Goal: Communication & Community: Share content

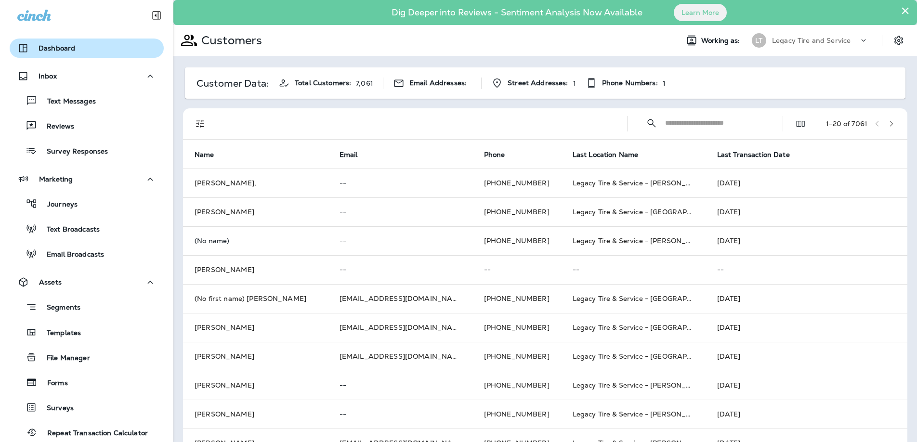
click at [49, 48] on p "Dashboard" at bounding box center [57, 48] width 37 height 8
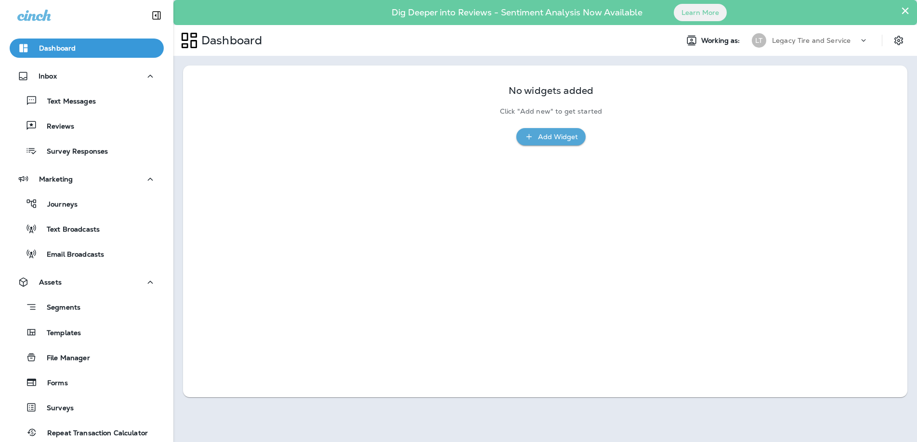
click at [546, 139] on div "Add Widget" at bounding box center [558, 137] width 40 height 12
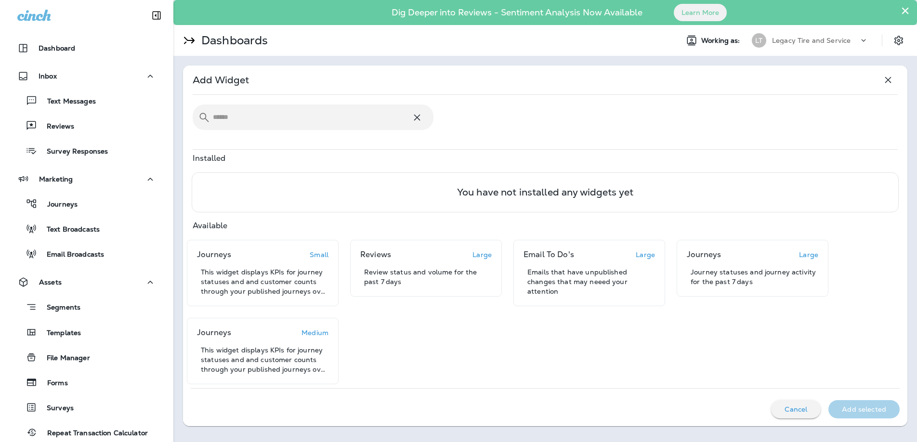
click at [797, 411] on p "Cancel" at bounding box center [795, 409] width 23 height 8
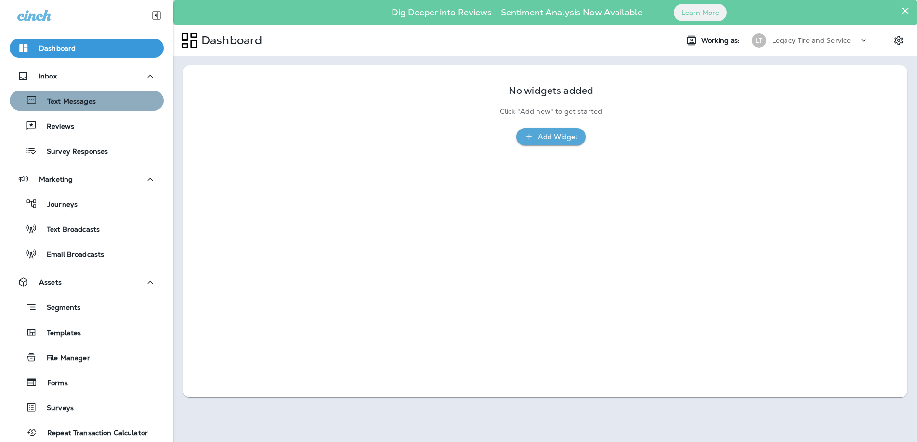
click at [59, 103] on p "Text Messages" at bounding box center [67, 101] width 58 height 9
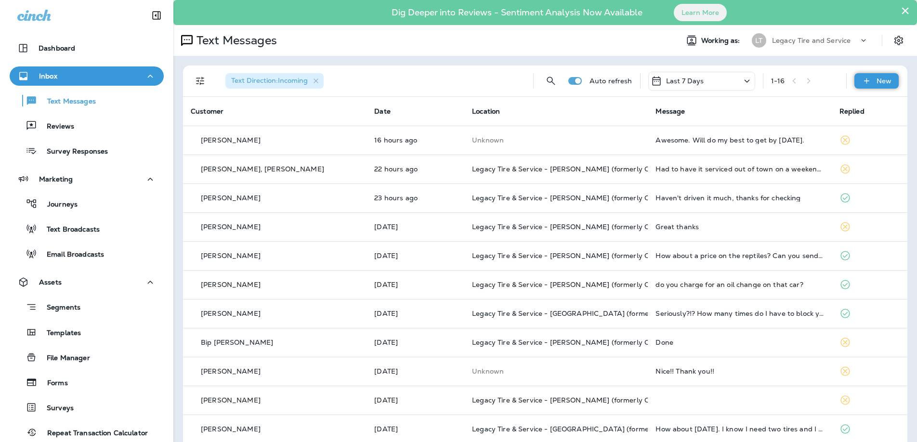
click at [867, 80] on icon at bounding box center [865, 80] width 5 height 5
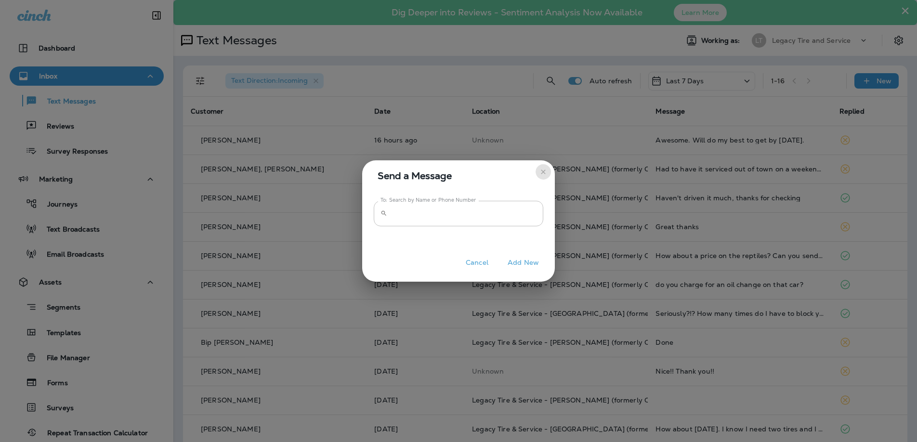
click at [543, 172] on icon "close" at bounding box center [543, 171] width 4 height 4
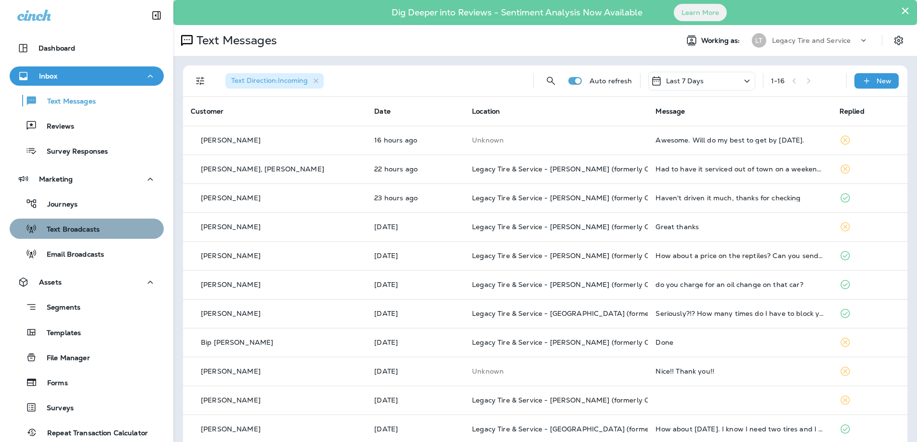
click at [72, 228] on p "Text Broadcasts" at bounding box center [68, 229] width 63 height 9
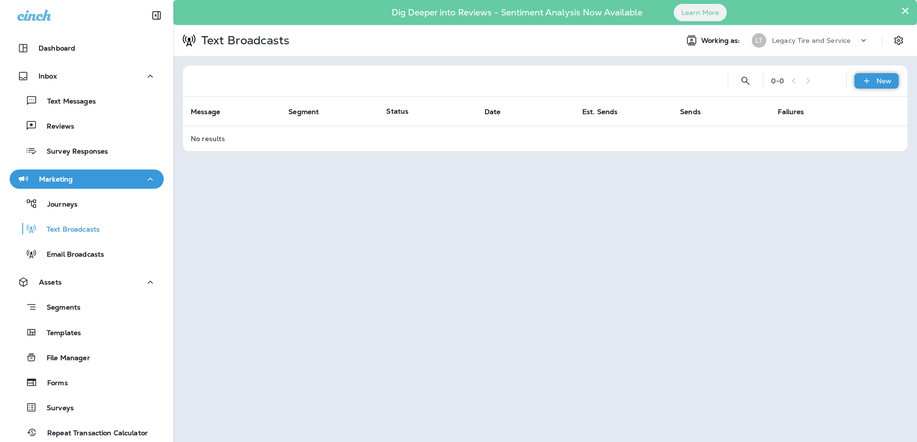
click at [869, 79] on icon at bounding box center [866, 81] width 10 height 10
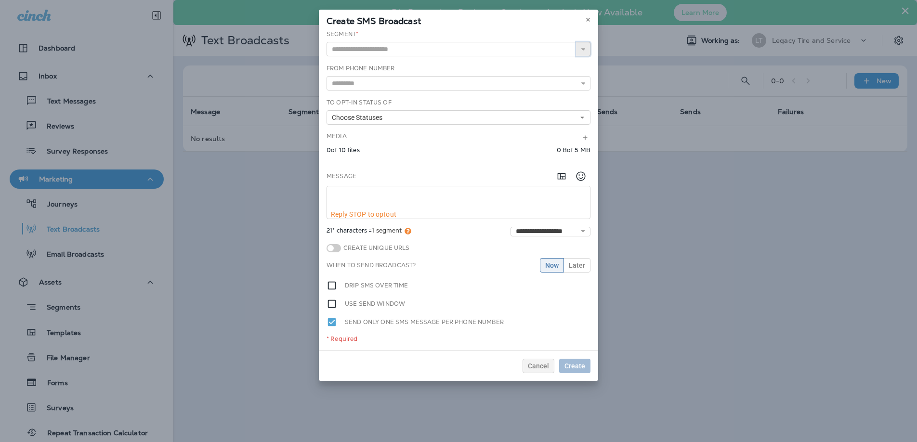
click at [583, 49] on use "button" at bounding box center [583, 49] width 4 height 2
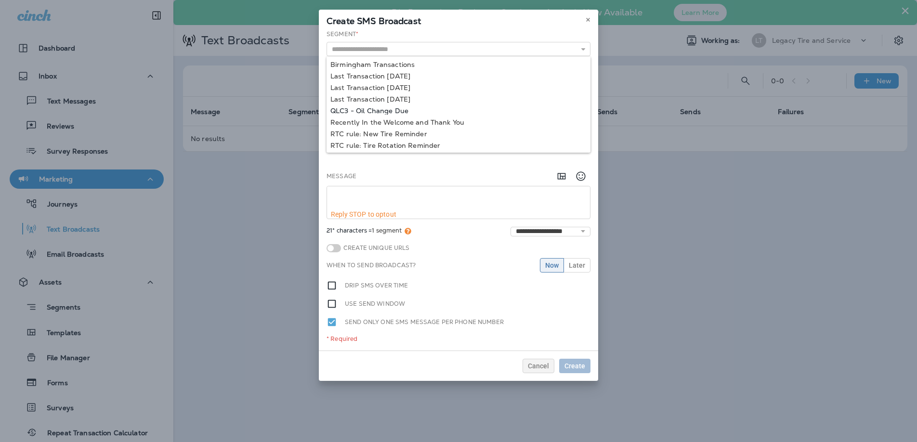
type input "**********"
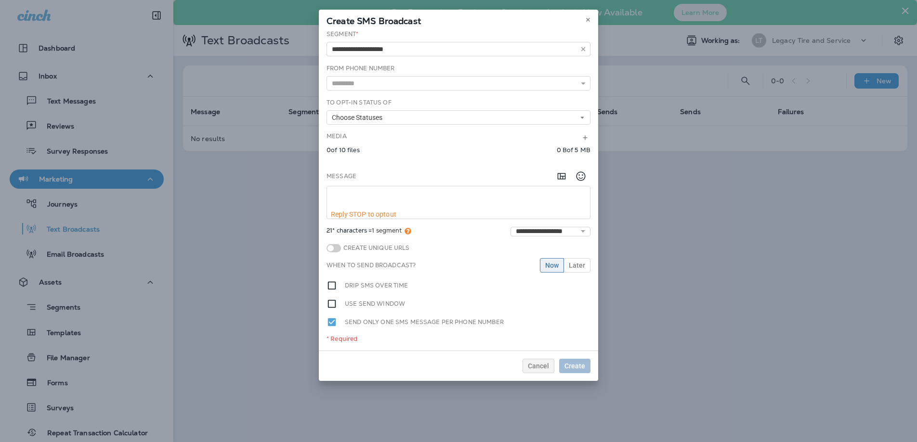
click at [372, 110] on div "**********" at bounding box center [458, 190] width 279 height 321
click at [586, 84] on icon at bounding box center [583, 83] width 7 height 7
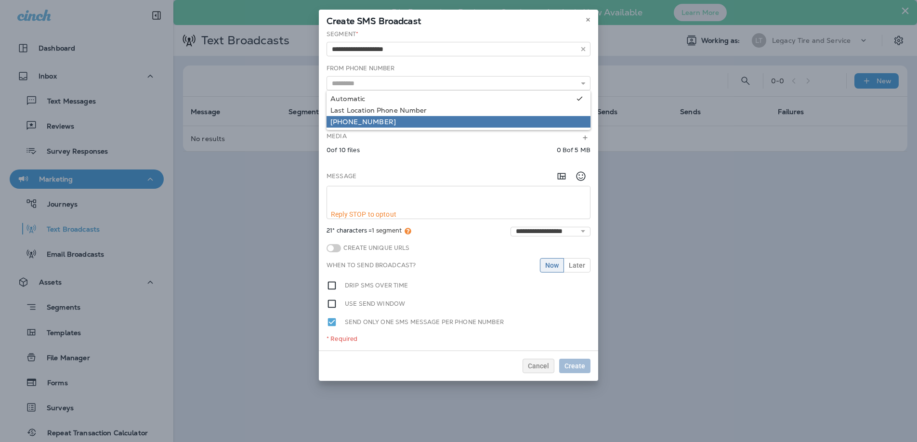
type input "**********"
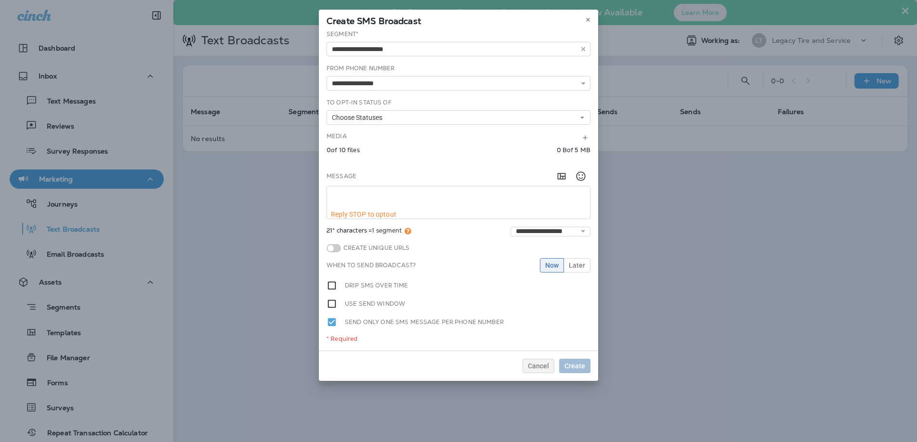
click at [391, 119] on div "**********" at bounding box center [458, 190] width 279 height 321
click at [582, 117] on use at bounding box center [582, 118] width 3 height 2
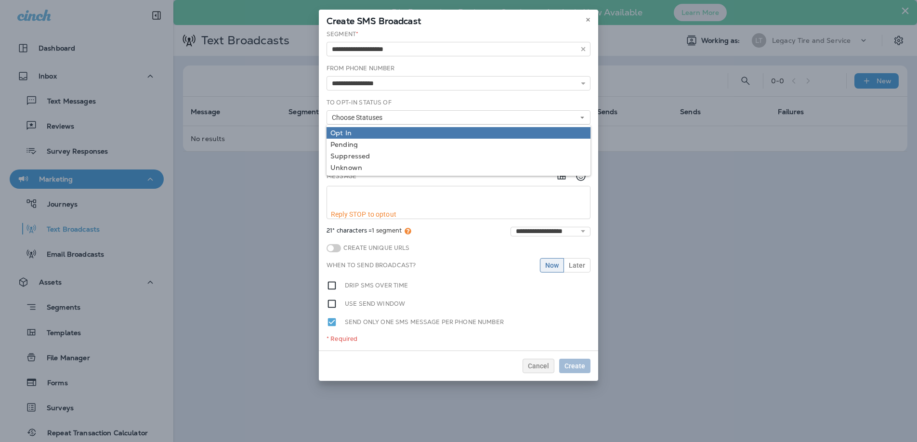
click at [529, 128] on link "Opt In" at bounding box center [458, 133] width 264 height 12
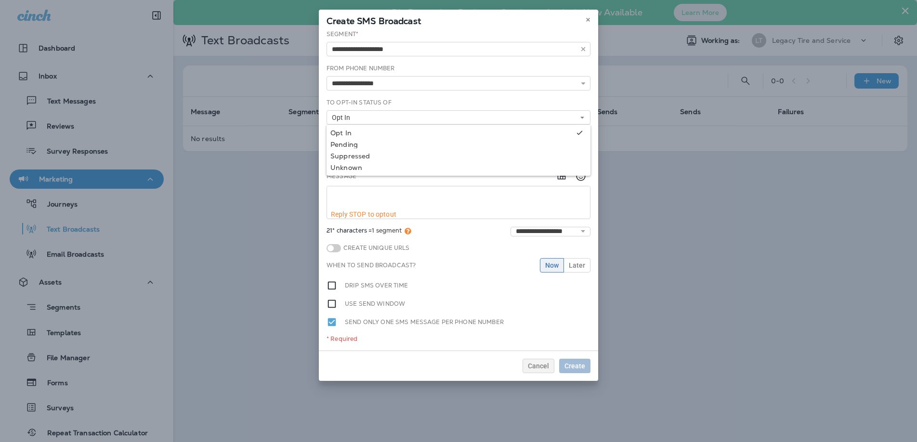
click at [464, 197] on textarea at bounding box center [458, 198] width 263 height 24
click at [587, 18] on use at bounding box center [587, 20] width 3 height 4
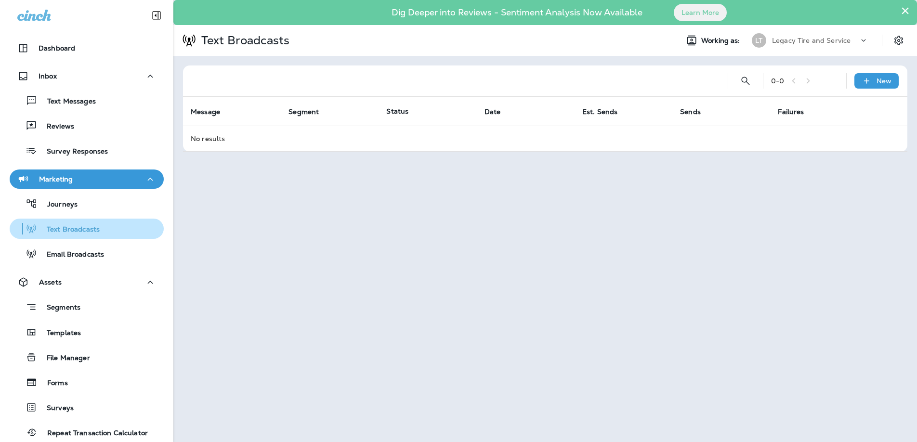
click at [81, 229] on p "Text Broadcasts" at bounding box center [68, 229] width 63 height 9
click at [872, 80] on icon at bounding box center [866, 81] width 10 height 10
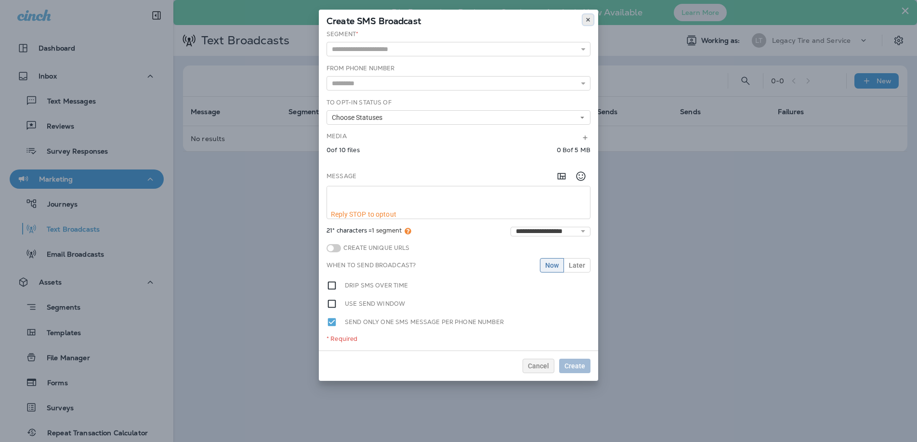
click at [588, 19] on use at bounding box center [587, 20] width 3 height 4
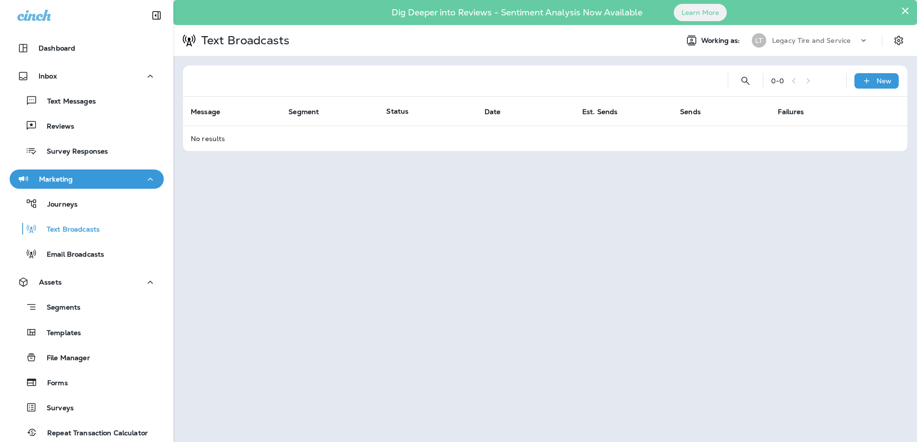
click at [860, 38] on icon at bounding box center [864, 41] width 10 height 10
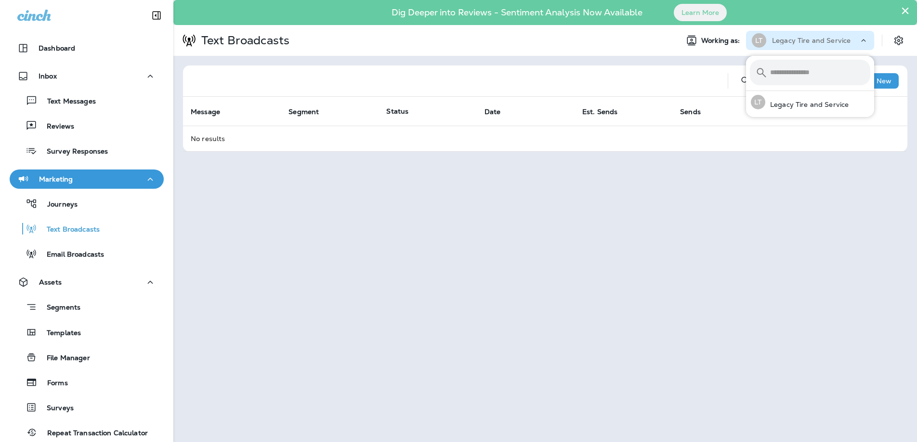
click at [634, 235] on div "× Dig Deeper into Reviews - Sentiment Analysis Now Available Learn More Text Br…" at bounding box center [544, 221] width 743 height 442
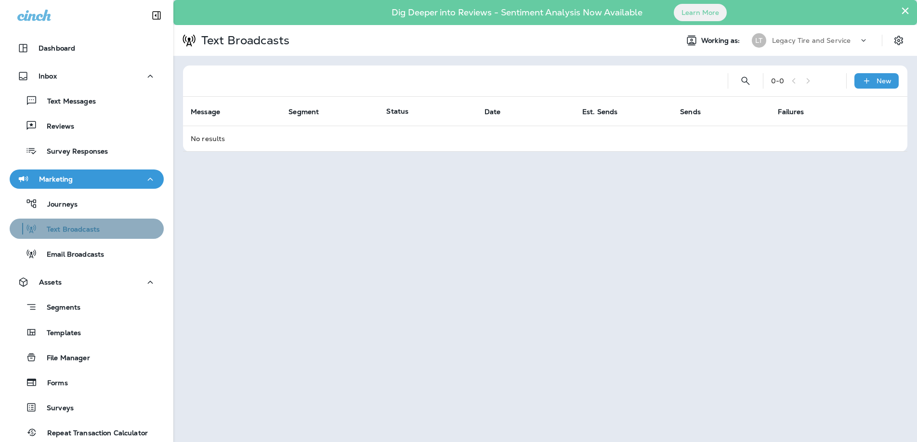
click at [80, 229] on p "Text Broadcasts" at bounding box center [68, 229] width 63 height 9
click at [873, 80] on div "New" at bounding box center [876, 80] width 44 height 15
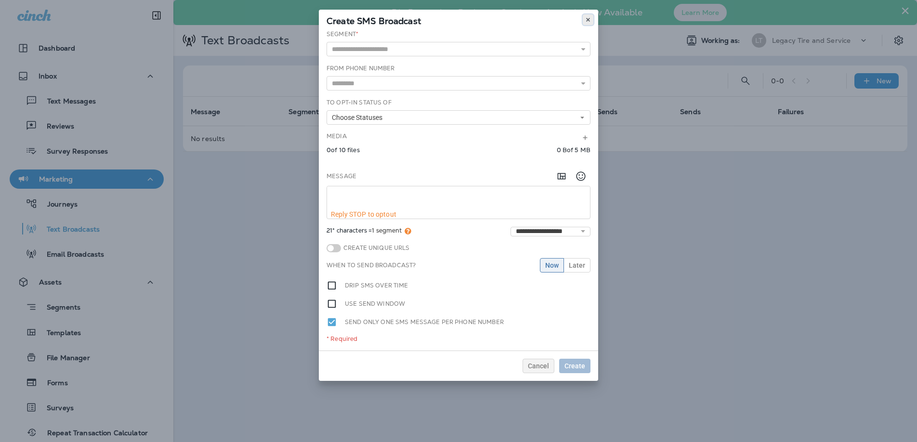
click at [589, 20] on icon at bounding box center [588, 20] width 6 height 6
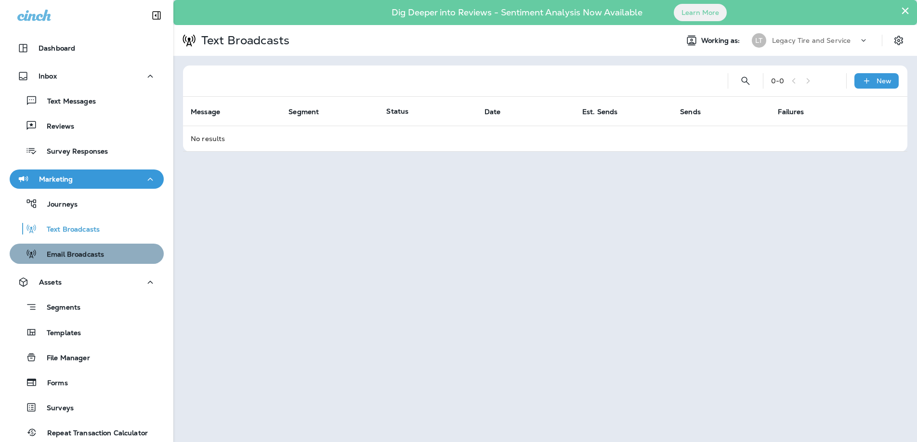
click at [73, 256] on p "Email Broadcasts" at bounding box center [70, 254] width 67 height 9
